Goal: Transaction & Acquisition: Purchase product/service

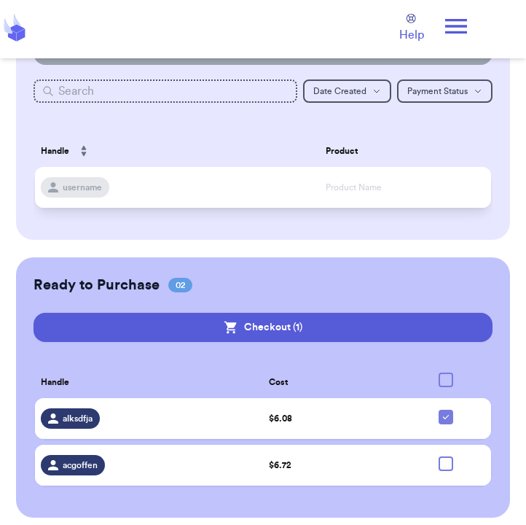
scroll to position [149, 0]
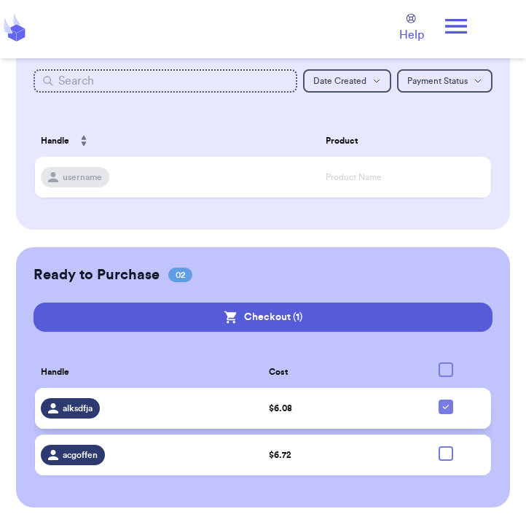
click at [441, 405] on icon at bounding box center [446, 407] width 12 height 12
click at [445, 399] on input "checkbox" at bounding box center [445, 399] width 1 height 1
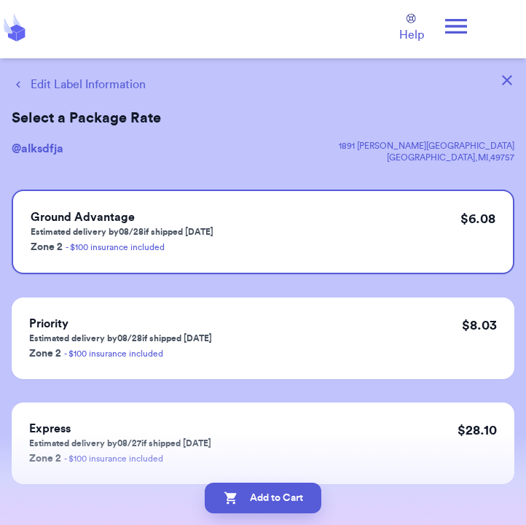
scroll to position [0, 0]
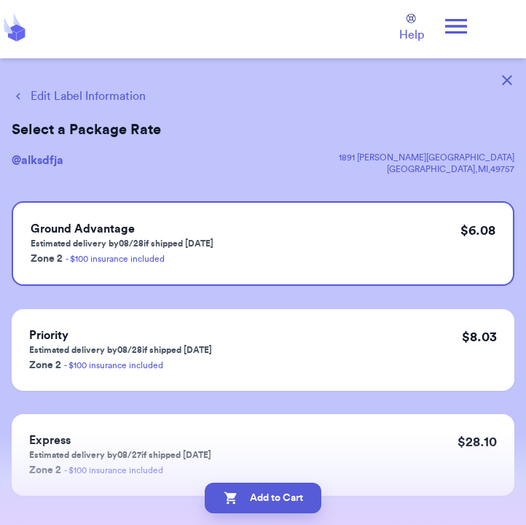
click at [496, 76] on button "button" at bounding box center [507, 80] width 32 height 32
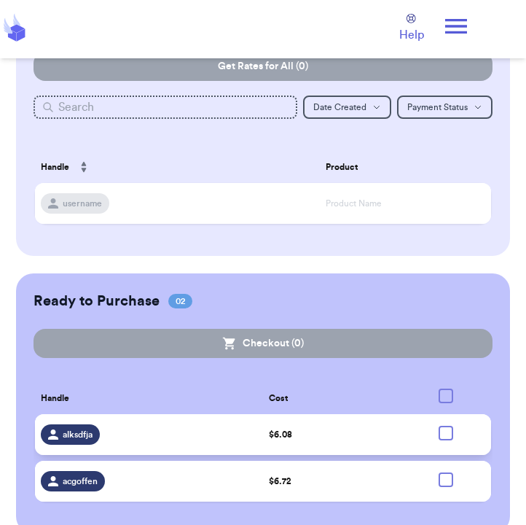
scroll to position [149, 0]
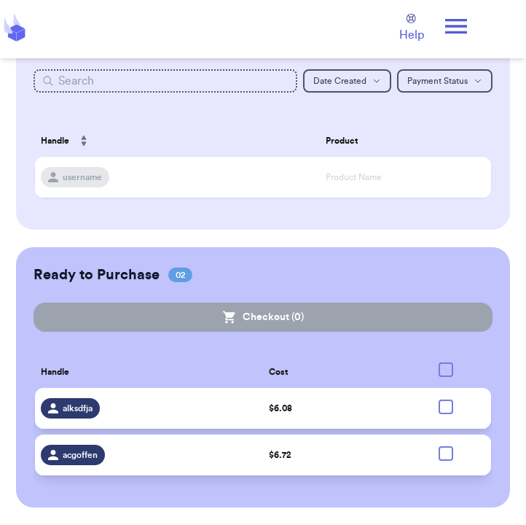
click at [447, 454] on div at bounding box center [446, 453] width 15 height 15
click at [446, 446] on input "checkbox" at bounding box center [445, 445] width 1 height 1
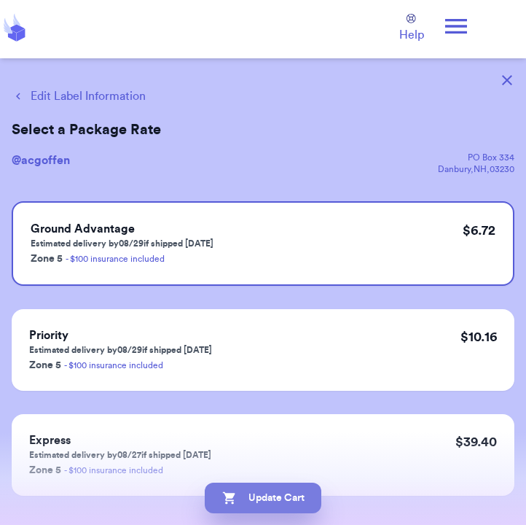
click at [266, 493] on button "Update Cart" at bounding box center [263, 497] width 117 height 31
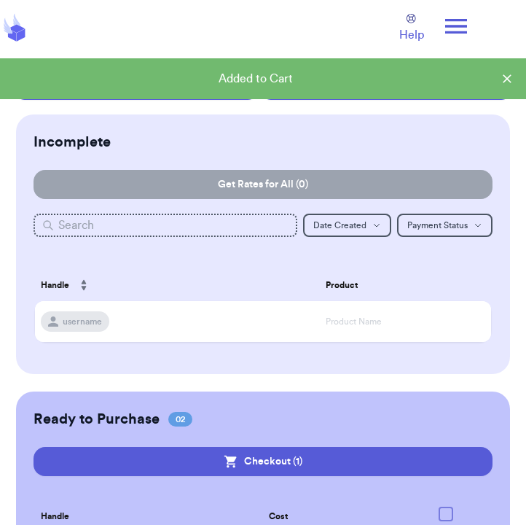
scroll to position [149, 0]
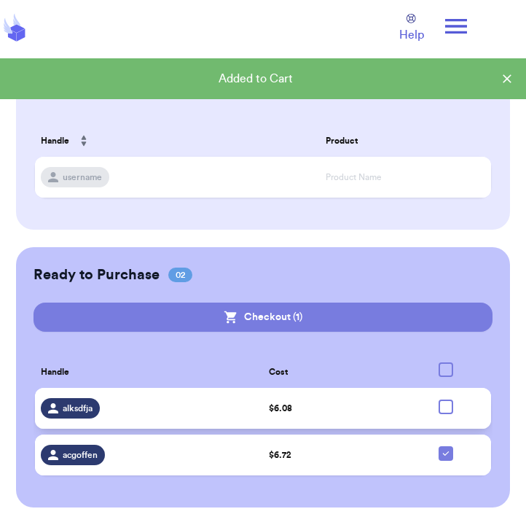
click at [301, 325] on button "Checkout ( 1 )" at bounding box center [264, 316] width 460 height 29
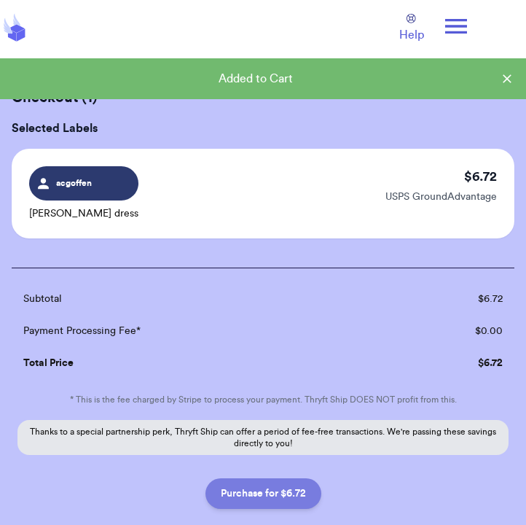
click at [282, 503] on button "Purchase for $6.72" at bounding box center [263, 493] width 116 height 31
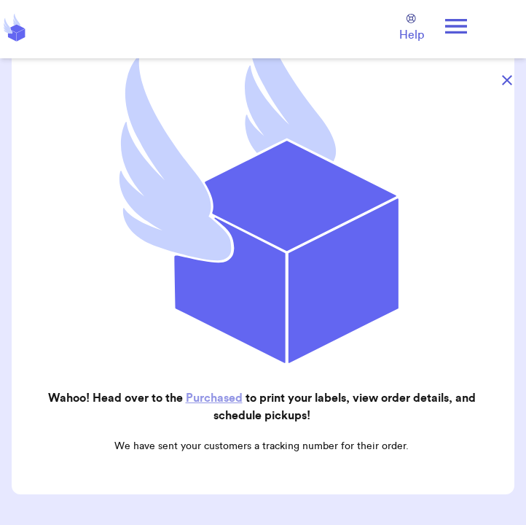
scroll to position [270, 0]
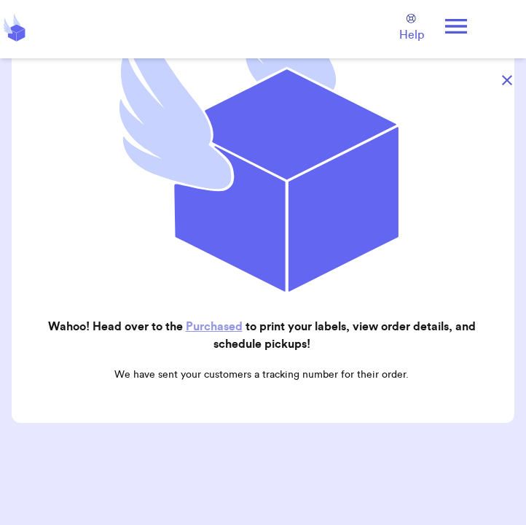
click at [214, 326] on link "Purchased" at bounding box center [214, 327] width 57 height 12
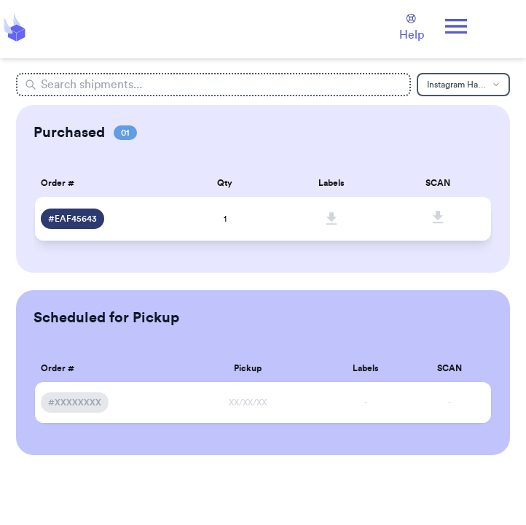
click at [328, 227] on span at bounding box center [332, 219] width 32 height 32
